Goal: Task Accomplishment & Management: Use online tool/utility

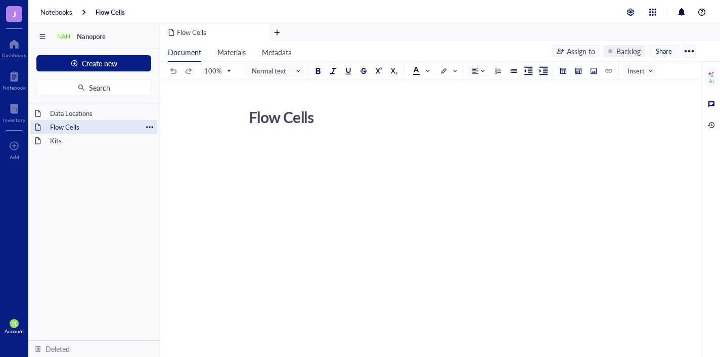
click at [93, 125] on div "Flow Cells" at bounding box center [94, 127] width 97 height 14
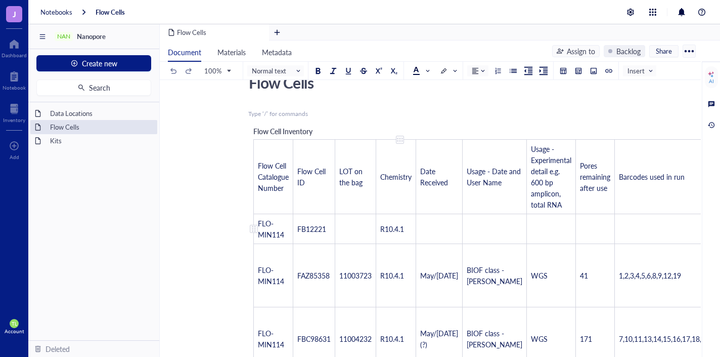
scroll to position [101, 0]
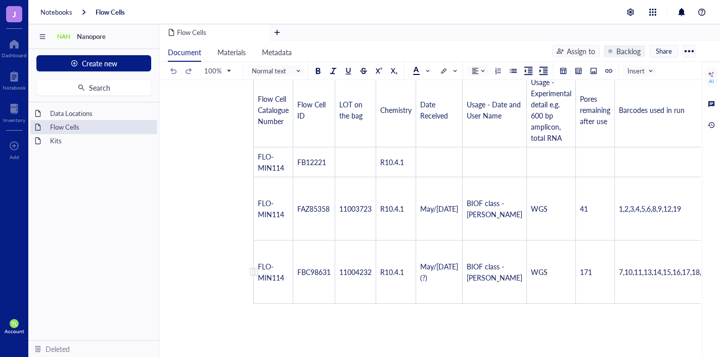
click at [281, 287] on td "FLO-MIN114" at bounding box center [273, 271] width 39 height 63
click at [286, 280] on td "FLO-MIN114" at bounding box center [273, 271] width 39 height 63
click at [416, 310] on div at bounding box center [498, 307] width 490 height 8
click at [262, 314] on td "﻿" at bounding box center [273, 312] width 39 height 19
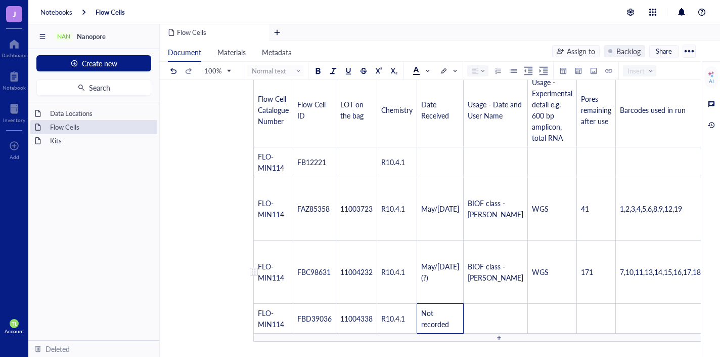
click at [441, 275] on span "May/[DATE](?)" at bounding box center [440, 271] width 38 height 21
drag, startPoint x: 447, startPoint y: 278, endPoint x: 421, endPoint y: 270, distance: 26.7
click at [421, 270] on td "May/[DATE](?)" at bounding box center [440, 271] width 47 height 63
click at [431, 317] on span "Not recorded" at bounding box center [435, 318] width 28 height 21
drag, startPoint x: 450, startPoint y: 324, endPoint x: 421, endPoint y: 315, distance: 30.2
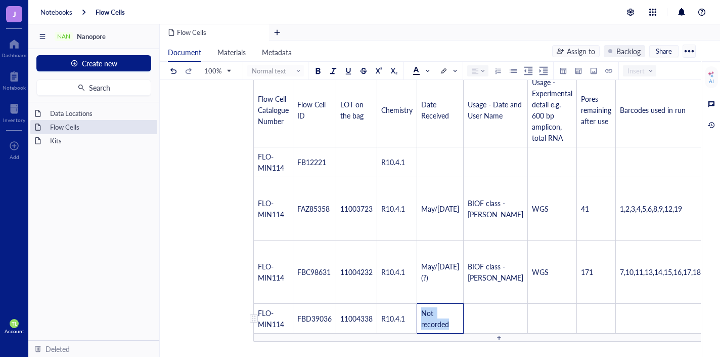
click at [421, 315] on td "Not recorded" at bounding box center [440, 318] width 47 height 30
click at [429, 286] on td "May/[DATE](?)" at bounding box center [440, 271] width 47 height 63
click at [444, 320] on span "Not recorded" at bounding box center [435, 318] width 28 height 21
click at [442, 321] on span "Not recorded" at bounding box center [435, 318] width 28 height 21
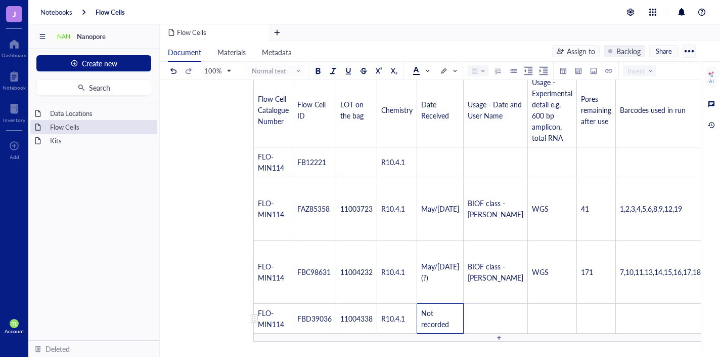
click at [442, 321] on span "Not recorded" at bounding box center [435, 318] width 28 height 21
click at [441, 275] on span "May/[DATE](?)" at bounding box center [440, 271] width 38 height 21
click at [438, 270] on span "May/[DATE](?)" at bounding box center [440, 271] width 38 height 21
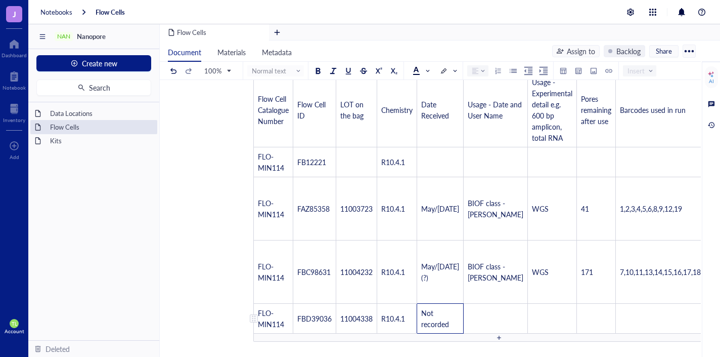
drag, startPoint x: 440, startPoint y: 270, endPoint x: 426, endPoint y: 312, distance: 43.7
click at [426, 312] on span "Not recorded" at bounding box center [435, 318] width 28 height 21
click at [437, 319] on span "Not recorded" at bounding box center [435, 318] width 28 height 21
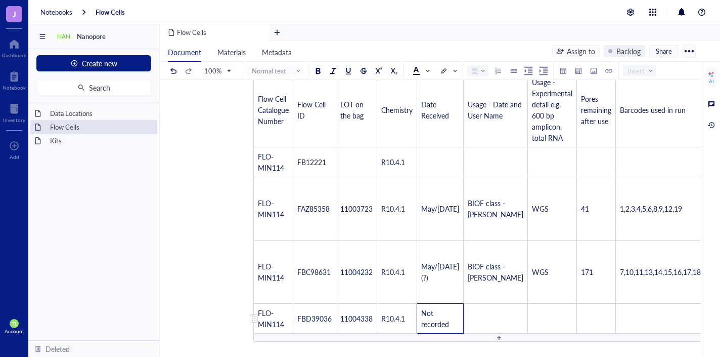
click at [472, 317] on td "﻿" at bounding box center [496, 318] width 64 height 30
click at [465, 316] on td "﻿" at bounding box center [496, 318] width 64 height 30
click at [468, 316] on td "﻿" at bounding box center [496, 318] width 64 height 30
click at [469, 317] on td "﻿" at bounding box center [496, 318] width 64 height 30
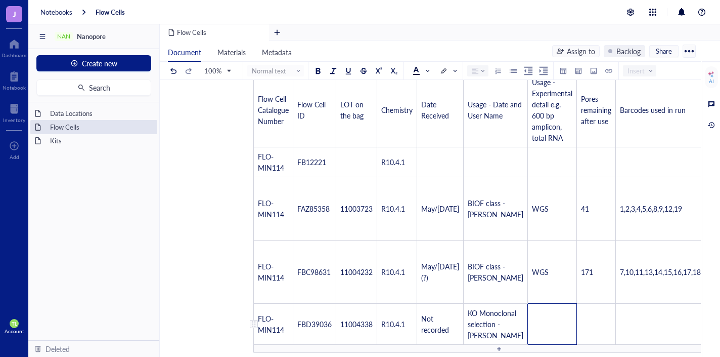
click at [528, 343] on td "﻿" at bounding box center [552, 323] width 49 height 41
click at [577, 330] on td "﻿" at bounding box center [596, 323] width 39 height 41
click at [634, 326] on td "﻿" at bounding box center [665, 323] width 99 height 41
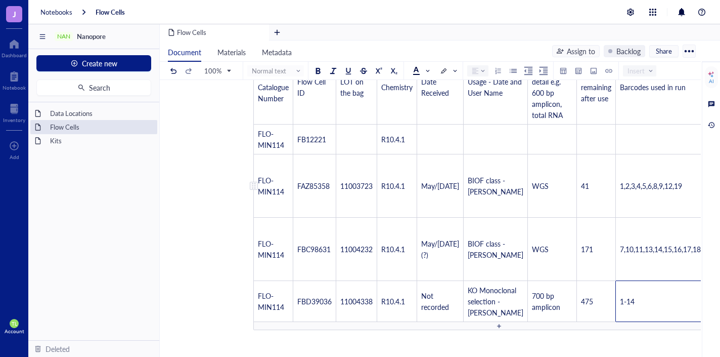
scroll to position [51, 0]
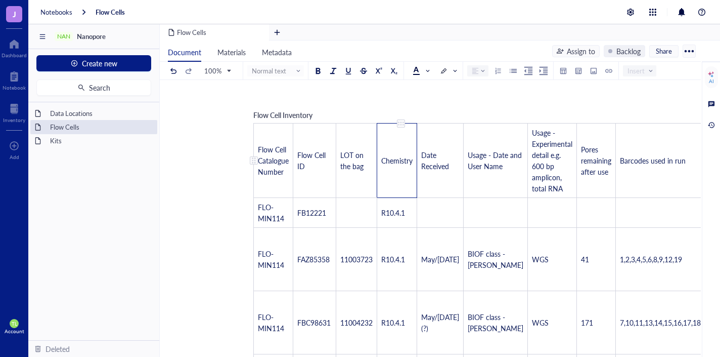
click at [400, 123] on div at bounding box center [401, 123] width 7 height 7
click at [466, 109] on div "Flow Cell Inventory Flow Cell Catalogue Number Flow Cell ID LOT on the bag Chem…" at bounding box center [498, 252] width 501 height 296
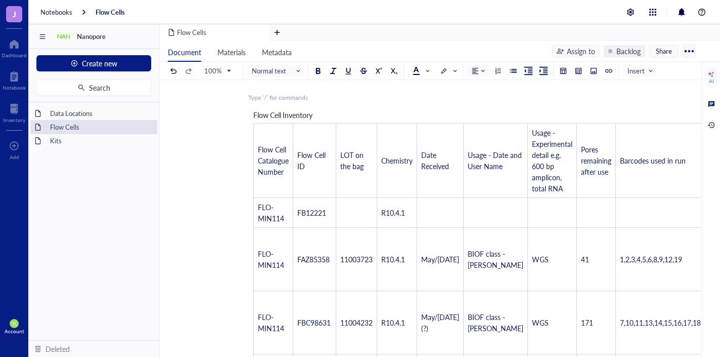
click at [444, 97] on div "﻿ Type ‘/’ for commands" at bounding box center [428, 97] width 360 height 9
click at [405, 122] on div at bounding box center [401, 123] width 7 height 7
click at [553, 121] on div at bounding box center [556, 123] width 7 height 7
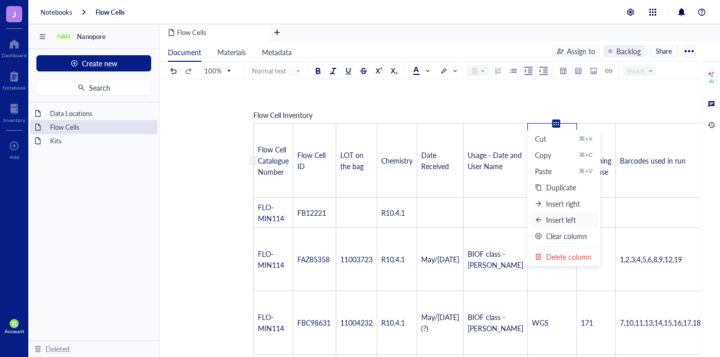
click at [554, 219] on div "Insert left" at bounding box center [561, 219] width 30 height 11
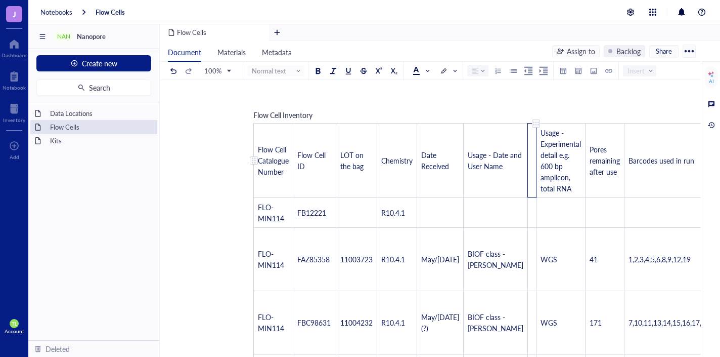
click at [528, 158] on td "﻿" at bounding box center [532, 160] width 9 height 74
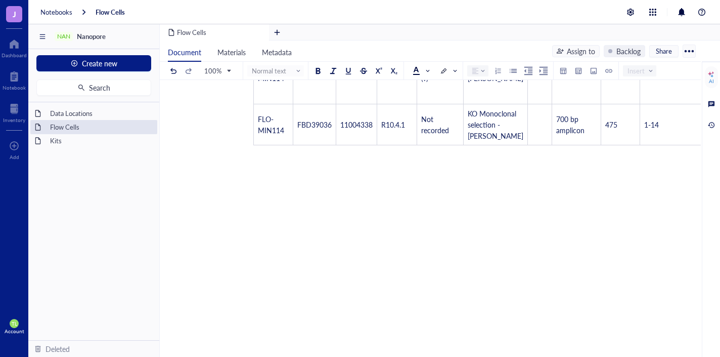
scroll to position [303, 0]
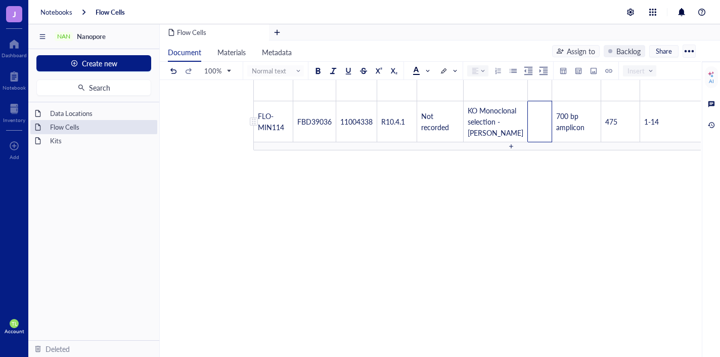
click at [528, 133] on td "﻿" at bounding box center [540, 121] width 24 height 41
click at [631, 228] on div "Flow Cells Flow Cells ﻿ Flow Cell Inventory Flow Cell Catalogue Number Flow Cel…" at bounding box center [432, 119] width 544 height 637
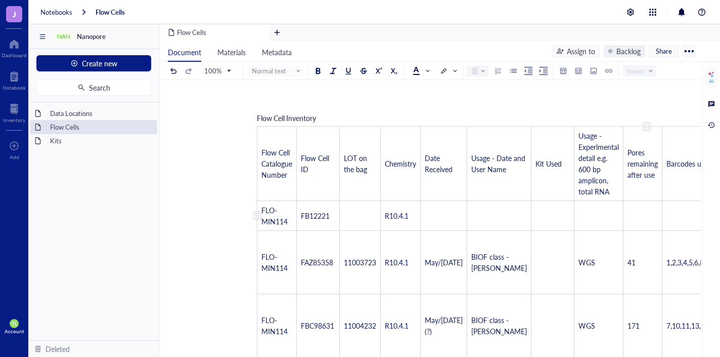
scroll to position [51, 0]
